Goal: Information Seeking & Learning: Understand process/instructions

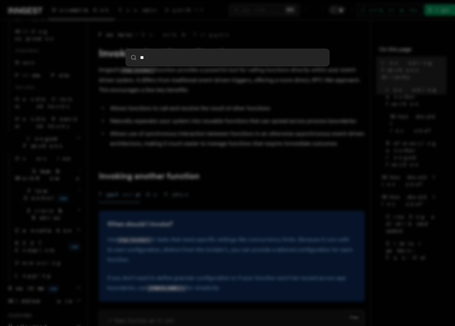
type input "***"
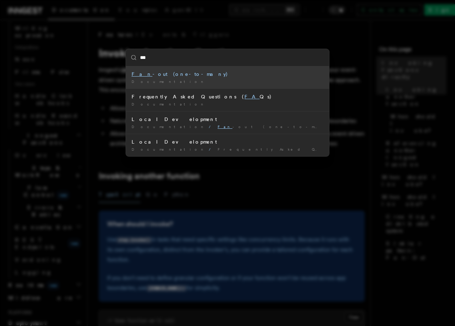
scroll to position [443, 0]
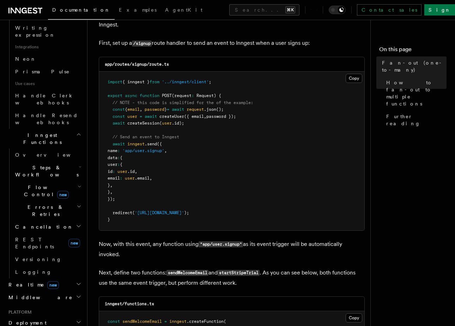
scroll to position [545, 0]
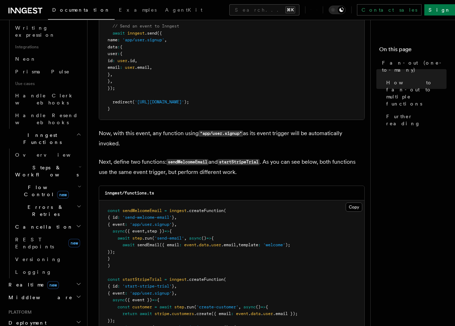
click at [175, 185] on article "Features Events & Triggers Fan-out (one-to-many) The fan-out pattern enables yo…" at bounding box center [232, 131] width 266 height 1291
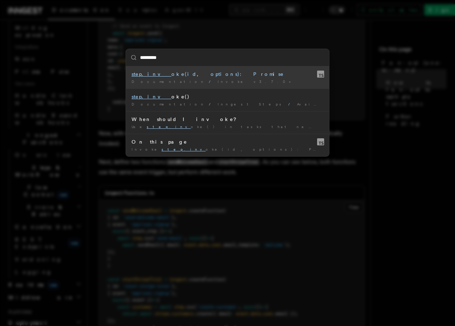
type input "**********"
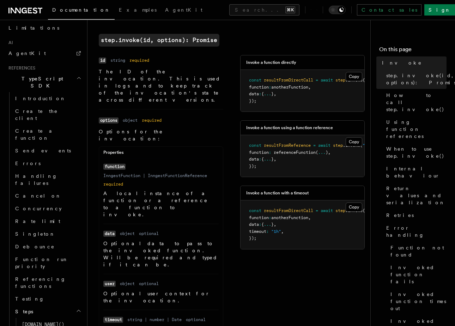
scroll to position [269, 0]
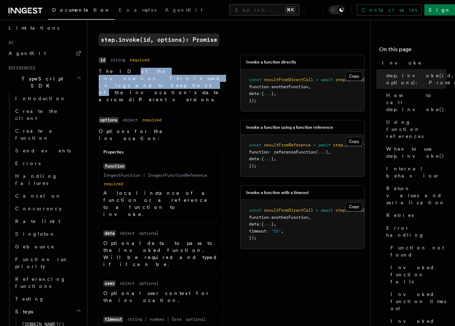
drag, startPoint x: 115, startPoint y: 70, endPoint x: 115, endPoint y: 80, distance: 10.2
click at [115, 80] on p "The ID of the invocation. This is used in logs and to keep track of the invocat…" at bounding box center [161, 85] width 124 height 35
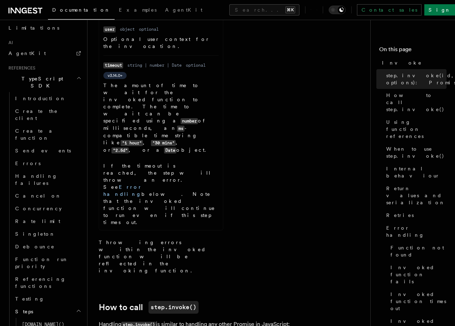
scroll to position [652, 0]
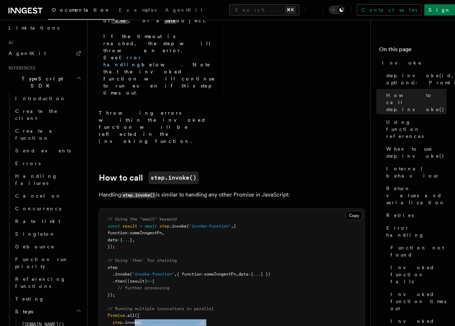
drag, startPoint x: 178, startPoint y: 209, endPoint x: 135, endPoint y: 164, distance: 61.9
click at [135, 209] on pre "// Using the "await" keyword const result = await step .invoke ( "invoke-functi…" at bounding box center [231, 298] width 265 height 179
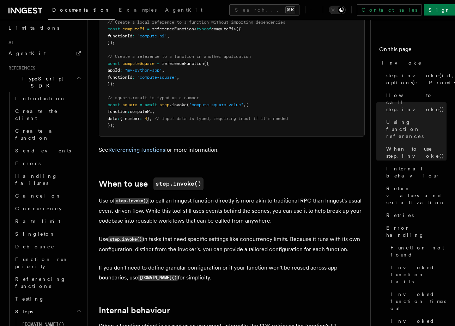
scroll to position [1118, 0]
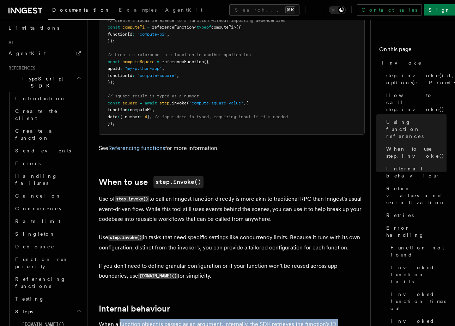
drag, startPoint x: 119, startPoint y: 173, endPoint x: 119, endPoint y: 189, distance: 15.9
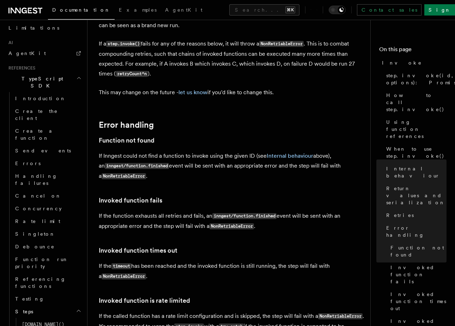
scroll to position [1626, 0]
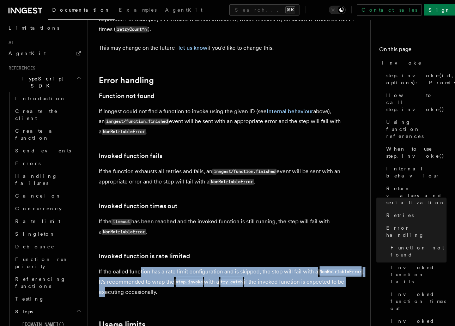
drag, startPoint x: 139, startPoint y: 119, endPoint x: 140, endPoint y: 141, distance: 22.6
click at [140, 267] on p "If the called function has a rate limit configuration and is skipped, the step …" at bounding box center [232, 282] width 266 height 30
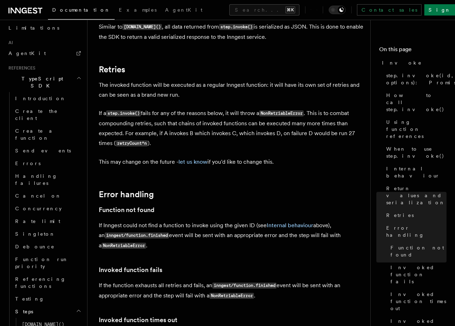
scroll to position [1504, 0]
